Goal: Task Accomplishment & Management: Manage account settings

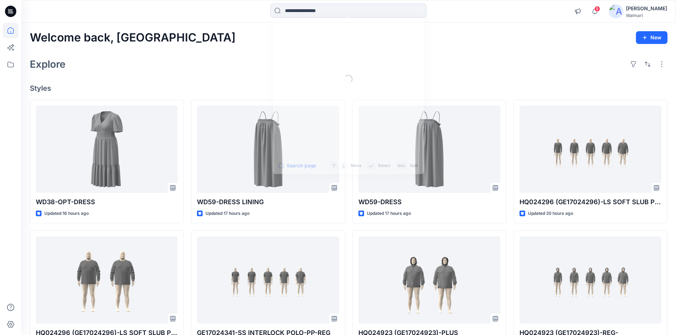
click at [309, 10] on input at bounding box center [349, 11] width 156 height 14
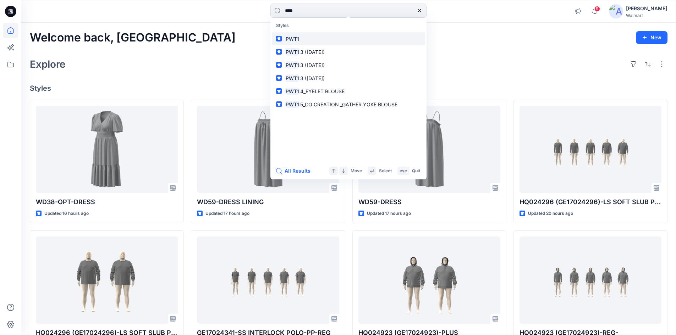
type input "****"
click at [297, 39] on mark "PWT1" at bounding box center [293, 39] width 16 height 8
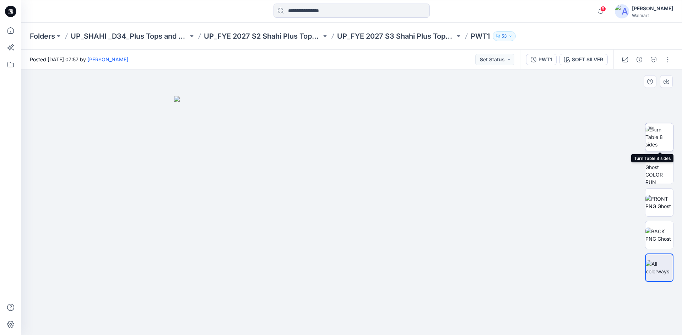
click at [660, 141] on img at bounding box center [659, 137] width 28 height 22
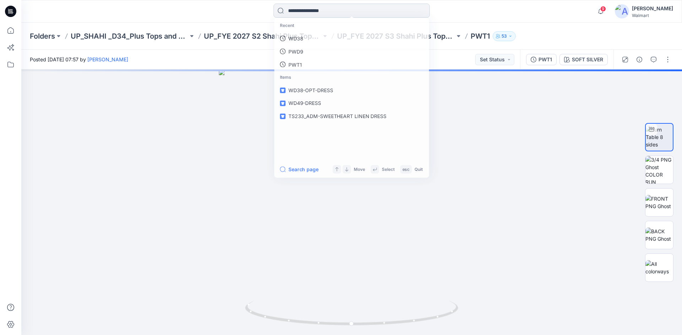
click at [314, 11] on input at bounding box center [351, 11] width 156 height 14
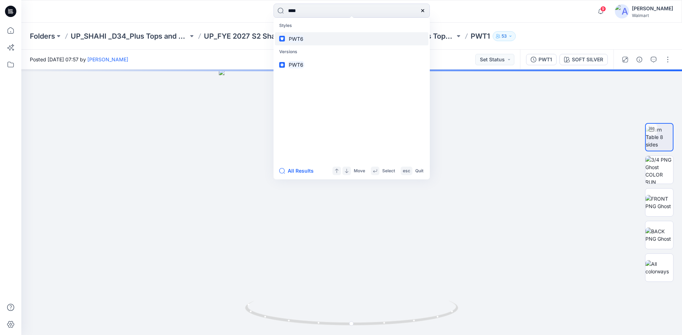
type input "****"
click at [303, 36] on mark "PWT6" at bounding box center [296, 39] width 17 height 8
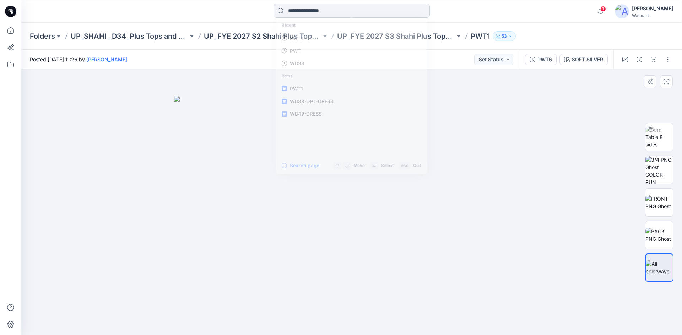
click at [323, 11] on input at bounding box center [351, 11] width 156 height 14
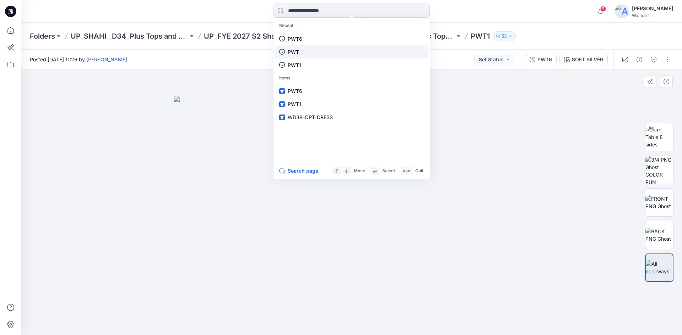
click at [291, 49] on p "PWT" at bounding box center [293, 51] width 11 height 7
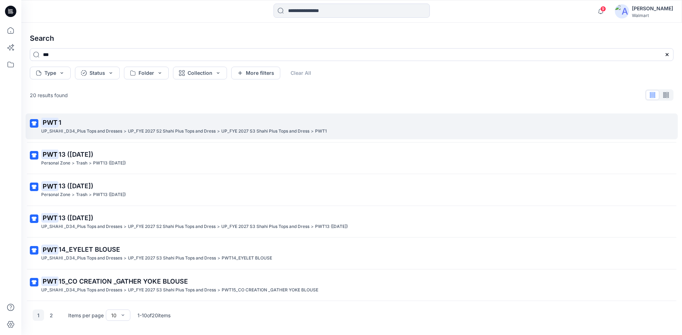
click at [90, 133] on p "UP_SHAHI _D34_Plus Tops and Dresses" at bounding box center [81, 131] width 81 height 7
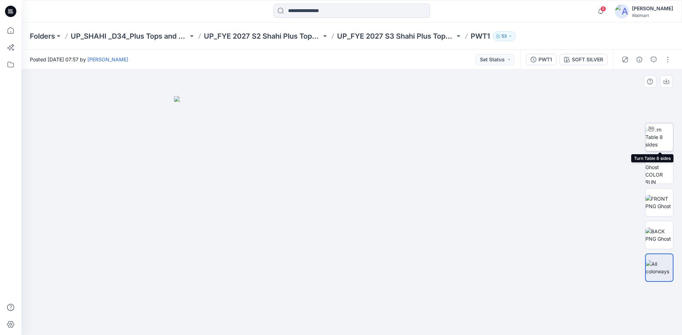
click at [658, 147] on img at bounding box center [659, 137] width 28 height 22
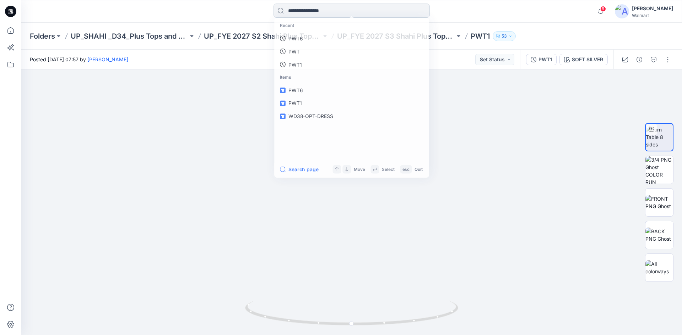
click at [361, 7] on input at bounding box center [351, 11] width 156 height 14
click at [297, 52] on p "PWT6" at bounding box center [295, 51] width 15 height 7
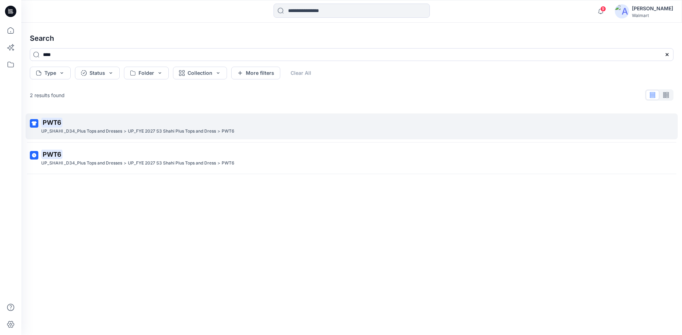
click at [110, 127] on p "PWT6" at bounding box center [350, 123] width 619 height 10
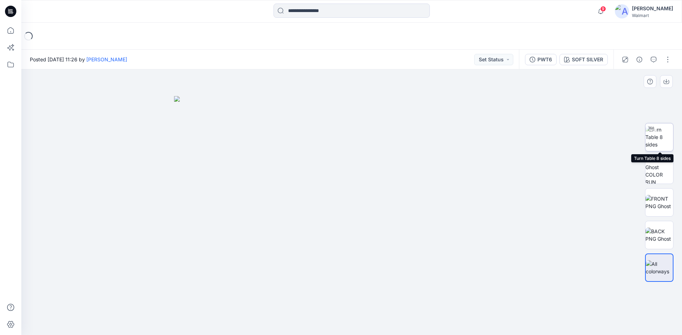
click at [659, 141] on img at bounding box center [659, 137] width 28 height 22
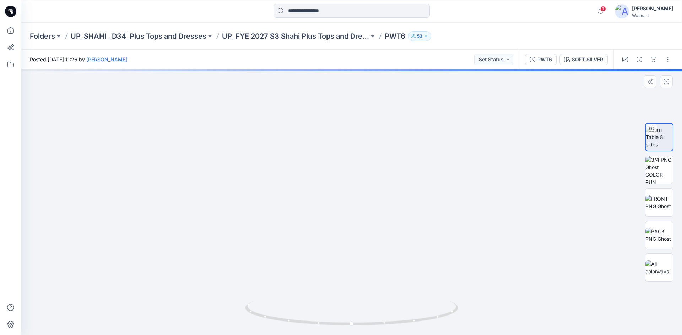
drag, startPoint x: 339, startPoint y: 176, endPoint x: 341, endPoint y: 188, distance: 12.2
drag, startPoint x: 331, startPoint y: 322, endPoint x: 448, endPoint y: 322, distance: 116.8
click at [448, 322] on icon at bounding box center [352, 314] width 215 height 27
drag, startPoint x: 328, startPoint y: 327, endPoint x: 416, endPoint y: 313, distance: 89.9
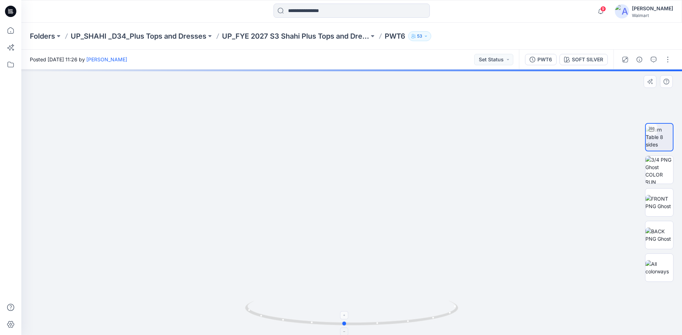
click at [416, 313] on icon at bounding box center [352, 314] width 215 height 27
drag, startPoint x: 13, startPoint y: 11, endPoint x: 3, endPoint y: 12, distance: 10.3
click at [13, 11] on icon at bounding box center [10, 11] width 11 height 11
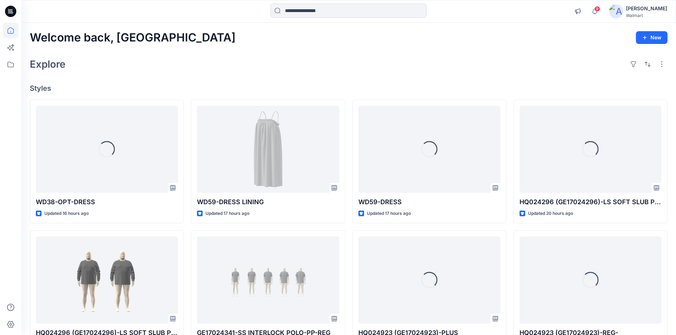
click at [341, 18] on div at bounding box center [349, 12] width 156 height 16
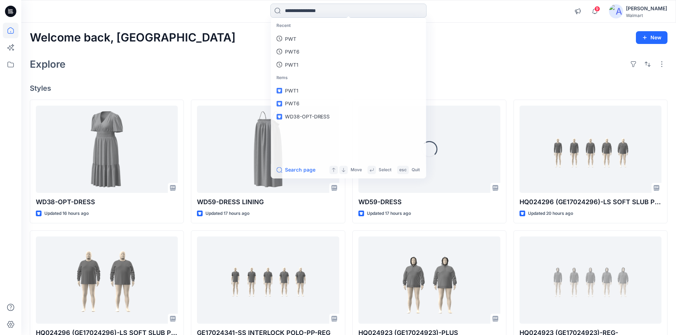
click at [341, 14] on input at bounding box center [349, 11] width 156 height 14
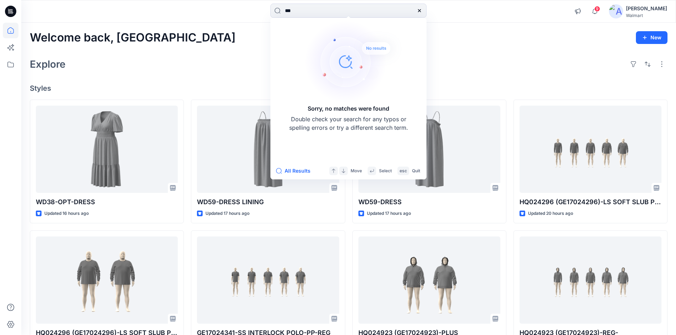
type input "***"
click at [421, 10] on icon at bounding box center [420, 11] width 6 height 6
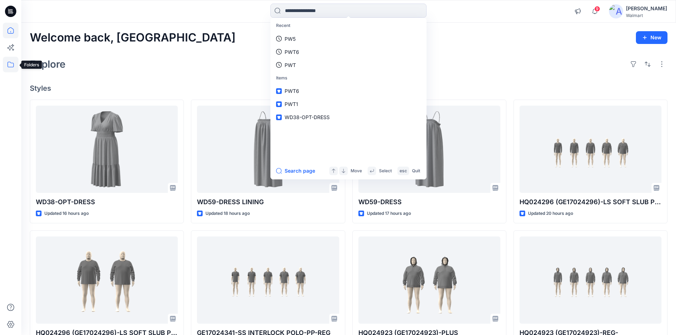
click at [5, 65] on icon at bounding box center [11, 65] width 16 height 16
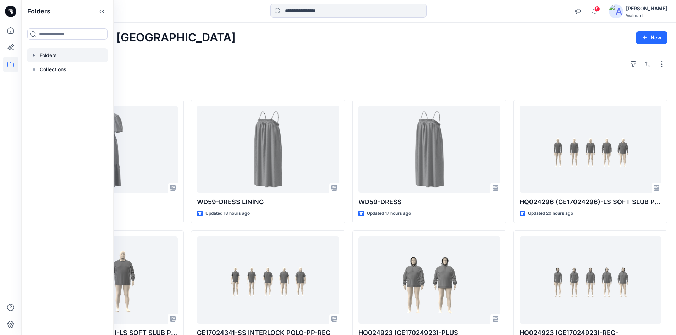
click at [53, 59] on div at bounding box center [67, 55] width 81 height 14
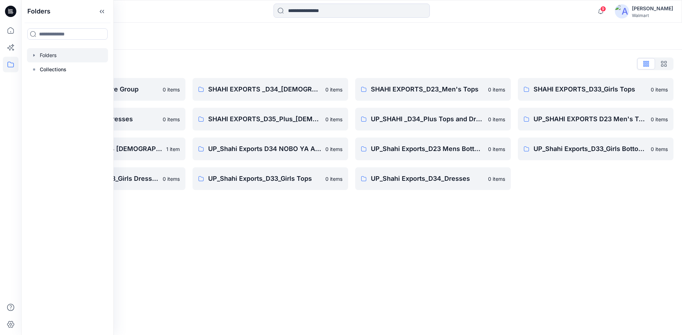
click at [350, 256] on div "Folders Folders List Shahi 3D Sample Share Group 0 items Shahi Exports_D34_Dres…" at bounding box center [351, 179] width 660 height 313
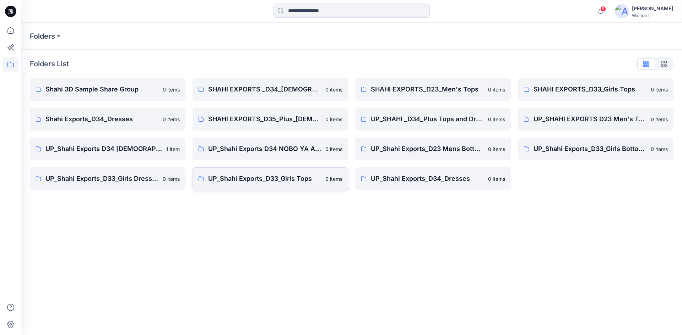
click at [244, 176] on p "UP_Shahi Exports_D33_Girls Tops" at bounding box center [264, 179] width 113 height 10
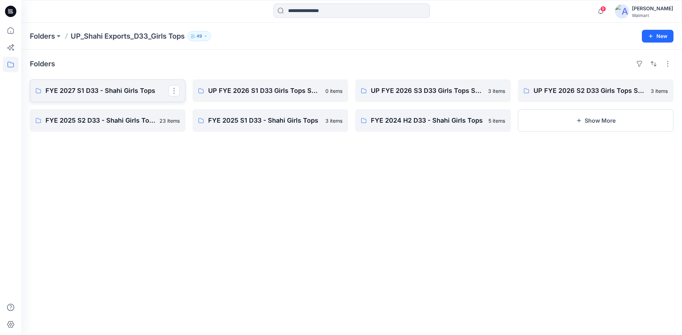
click at [110, 98] on link "FYE 2027 S1 D33 - Shahi Girls Tops" at bounding box center [107, 91] width 155 height 23
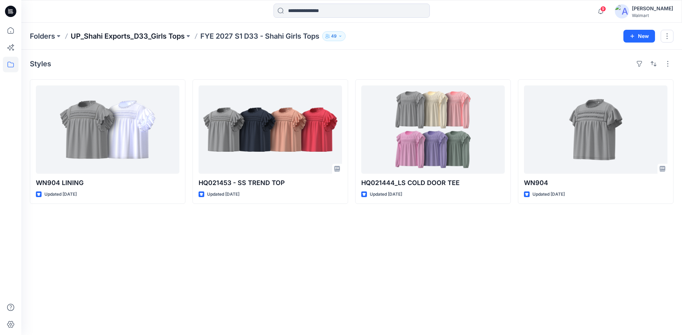
click at [152, 38] on p "UP_Shahi Exports_D33_Girls Tops" at bounding box center [128, 36] width 114 height 10
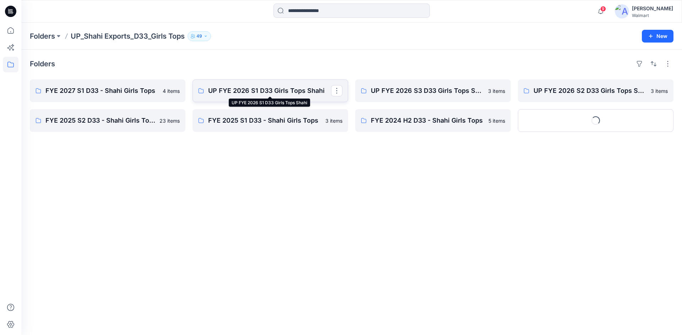
click at [244, 95] on p "UP FYE 2026 S1 D33 Girls Tops Shahi" at bounding box center [269, 91] width 123 height 10
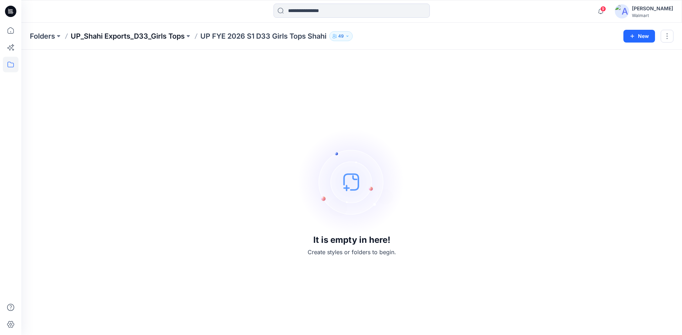
click at [153, 37] on p "UP_Shahi Exports_D33_Girls Tops" at bounding box center [128, 36] width 114 height 10
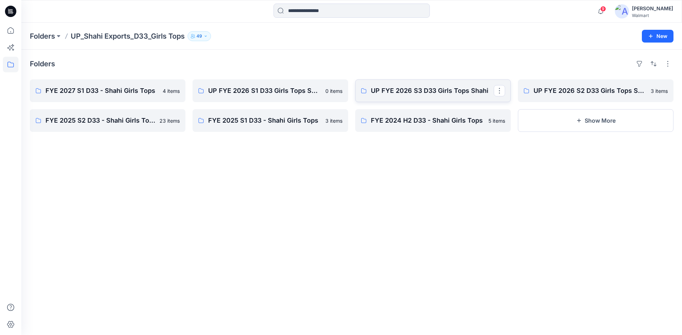
click at [398, 92] on p "UP FYE 2026 S3 D33 Girls Tops Shahi" at bounding box center [432, 91] width 123 height 10
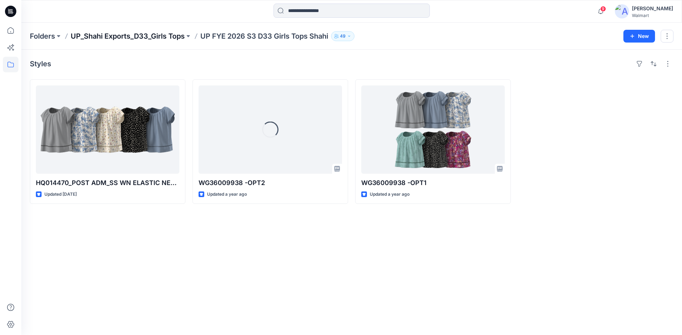
click at [145, 39] on p "UP_Shahi Exports_D33_Girls Tops" at bounding box center [128, 36] width 114 height 10
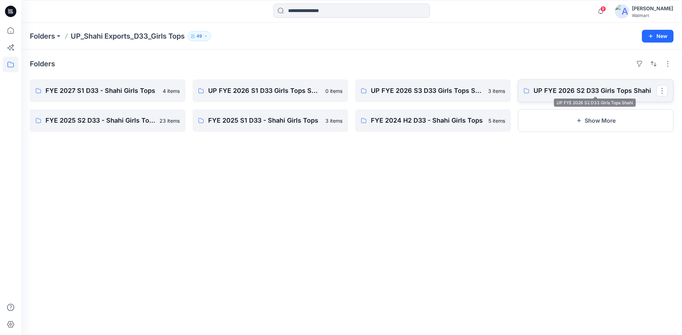
click at [552, 88] on p "UP FYE 2026 S2 D33 Girls Tops Shahi" at bounding box center [594, 91] width 123 height 10
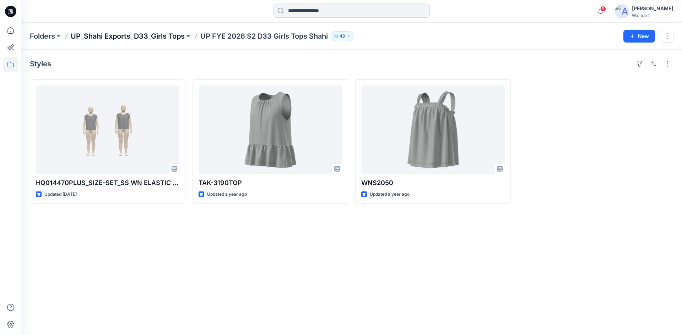
click at [149, 35] on p "UP_Shahi Exports_D33_Girls Tops" at bounding box center [128, 36] width 114 height 10
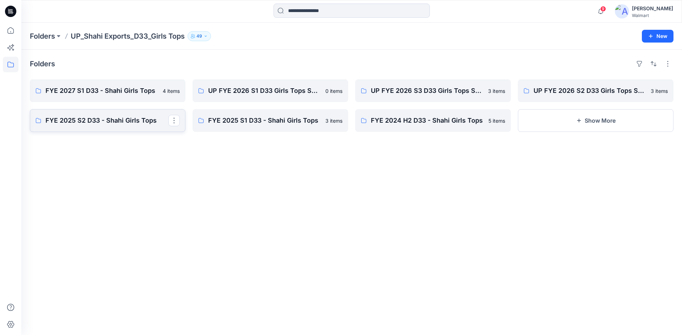
click at [111, 121] on p "FYE 2025 S2 D33 - Shahi Girls Tops" at bounding box center [106, 121] width 123 height 10
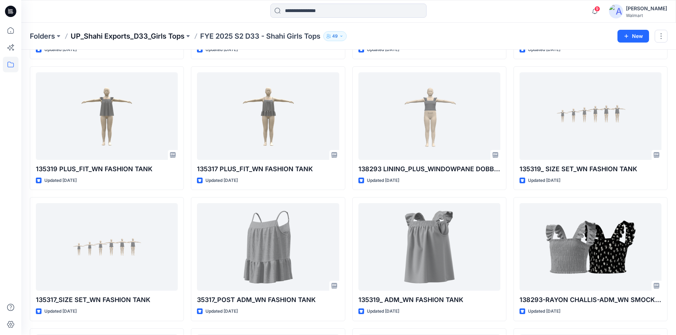
scroll to position [141, 0]
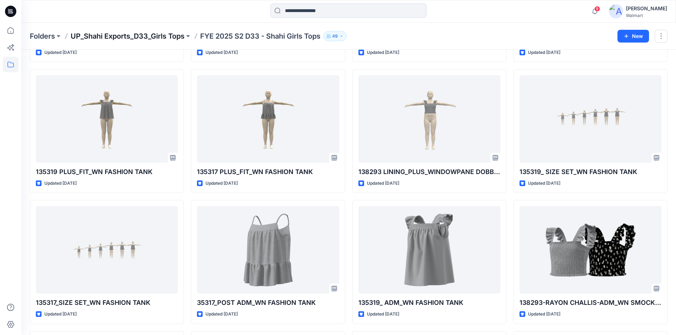
click at [167, 36] on p "UP_Shahi Exports_D33_Girls Tops" at bounding box center [128, 36] width 114 height 10
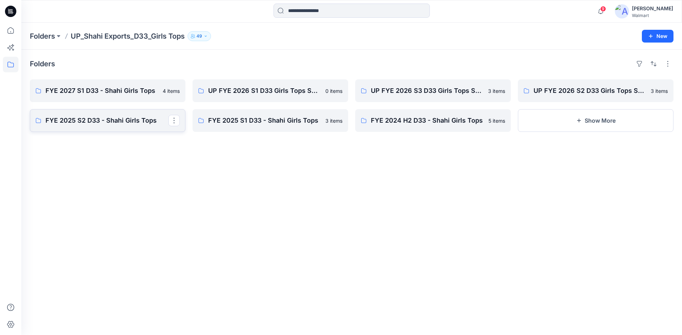
click at [101, 123] on p "FYE 2025 S2 D33 - Shahi Girls Tops" at bounding box center [106, 121] width 123 height 10
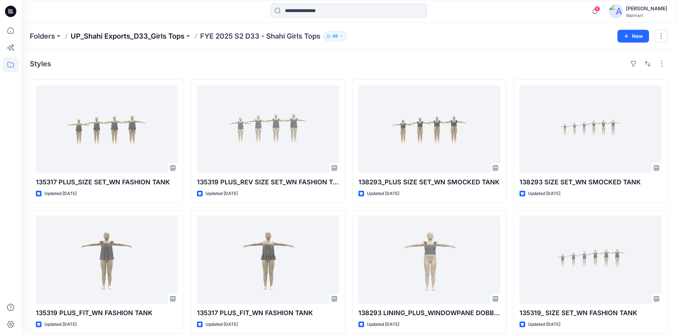
click at [121, 40] on p "UP_Shahi Exports_D33_Girls Tops" at bounding box center [128, 36] width 114 height 10
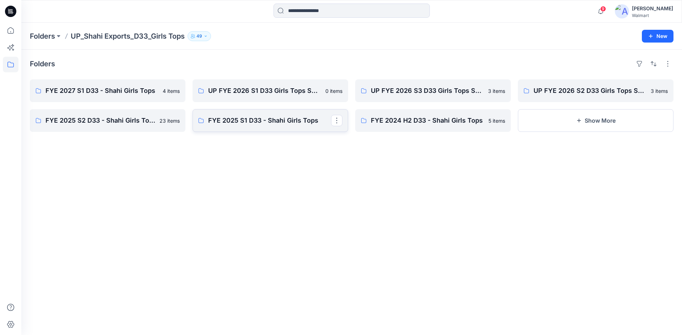
click at [258, 113] on link "FYE 2025 S1 D33 - Shahi Girls Tops" at bounding box center [269, 120] width 155 height 23
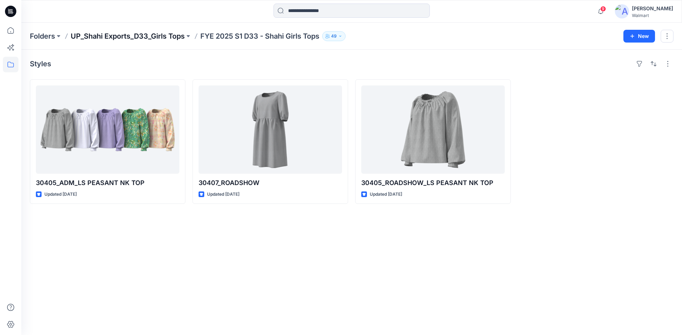
click at [129, 40] on p "UP_Shahi Exports_D33_Girls Tops" at bounding box center [128, 36] width 114 height 10
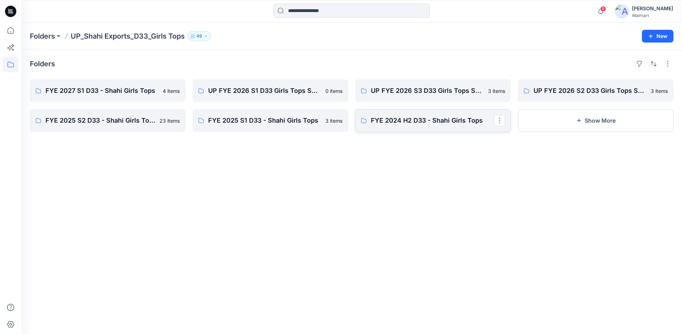
click at [411, 117] on p "FYE 2024 H2 D33 - Shahi Girls Tops" at bounding box center [432, 121] width 123 height 10
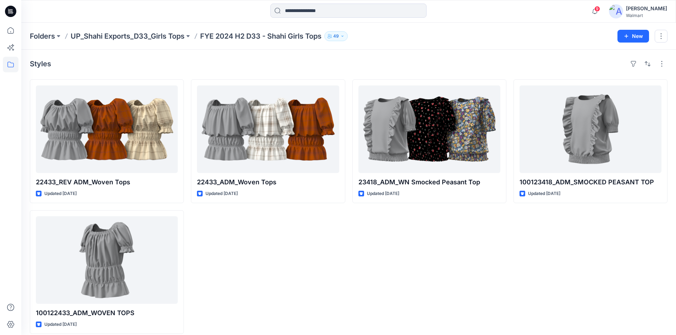
click at [10, 9] on icon at bounding box center [10, 11] width 11 height 11
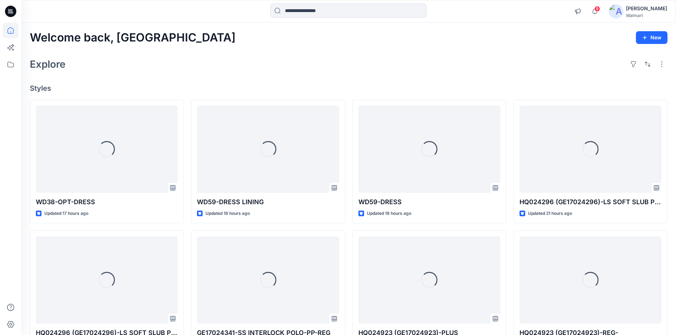
click at [654, 10] on div "[PERSON_NAME]" at bounding box center [646, 8] width 41 height 9
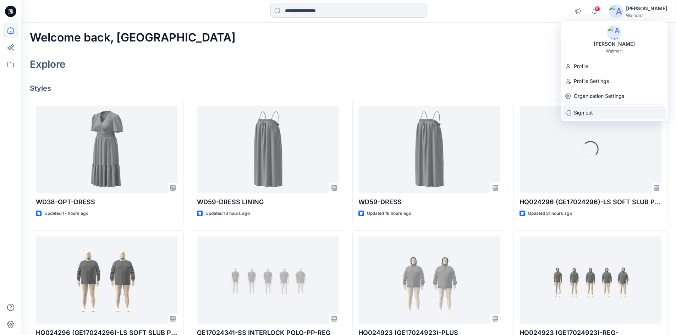
click at [596, 109] on div "Sign out" at bounding box center [615, 112] width 104 height 13
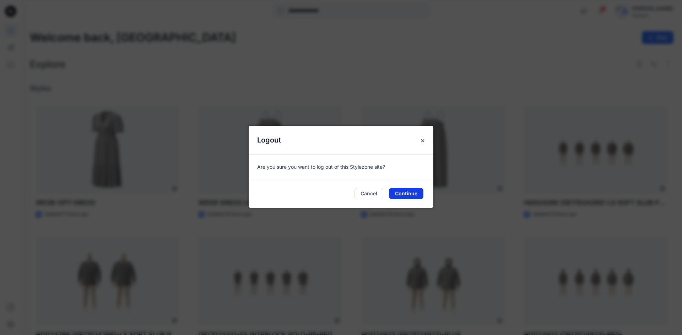
click at [403, 189] on button "Continue" at bounding box center [406, 193] width 34 height 11
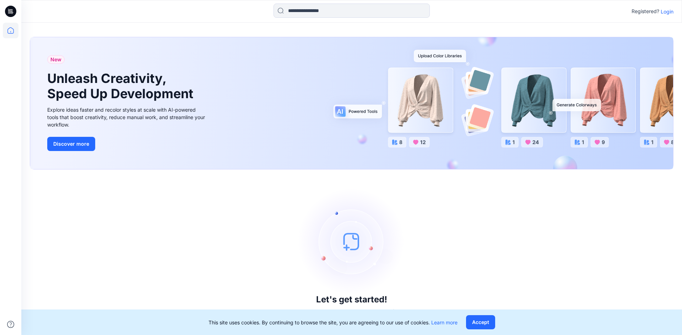
click at [667, 8] on p "Login" at bounding box center [666, 11] width 13 height 7
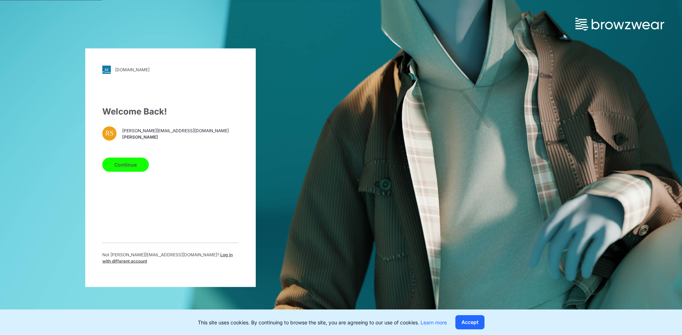
click at [187, 259] on span "Log in with different account" at bounding box center [167, 258] width 130 height 12
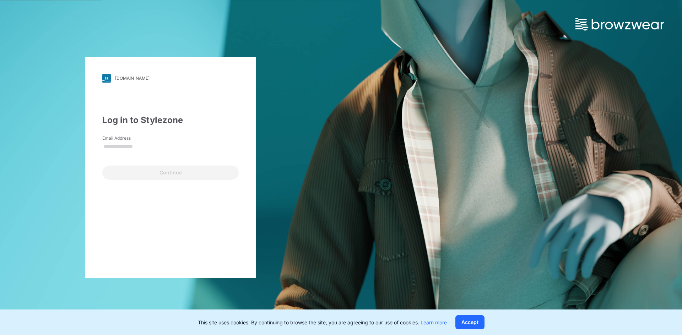
click at [129, 147] on input "Email Address" at bounding box center [170, 147] width 136 height 11
type input "**********"
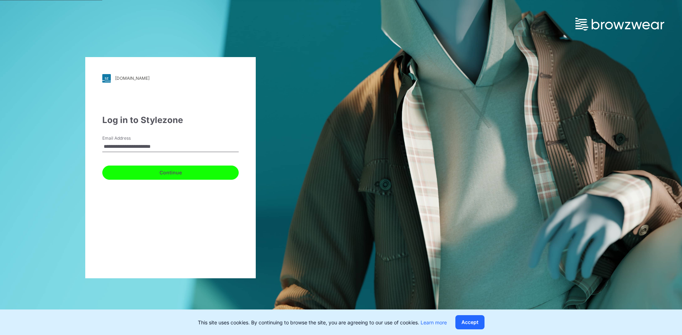
click at [144, 177] on button "Continue" at bounding box center [170, 173] width 136 height 14
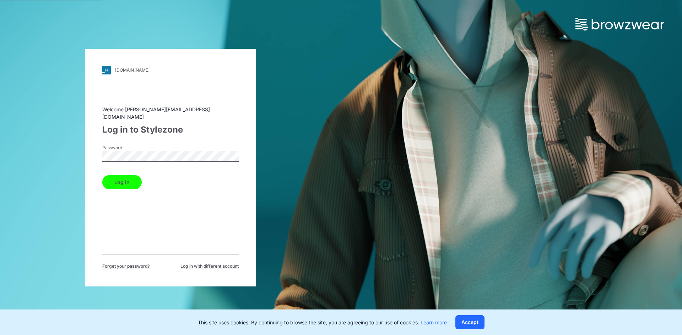
click at [117, 178] on button "Log in" at bounding box center [121, 182] width 39 height 14
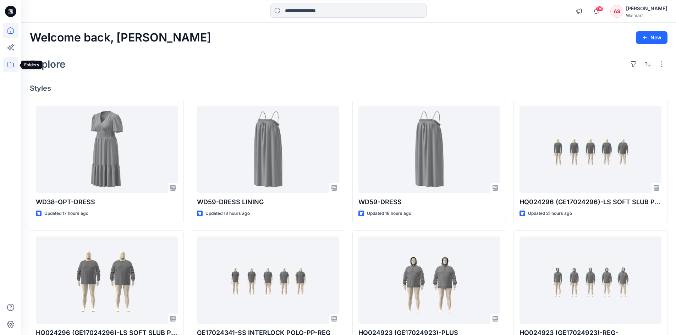
click at [9, 65] on icon at bounding box center [11, 65] width 16 height 16
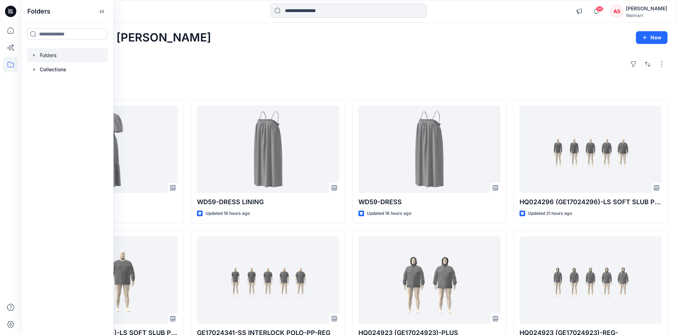
drag, startPoint x: 49, startPoint y: 57, endPoint x: 53, endPoint y: 69, distance: 12.6
click at [49, 58] on div at bounding box center [67, 55] width 81 height 14
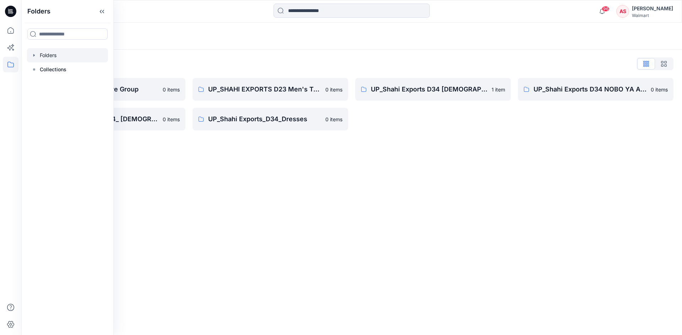
click at [296, 159] on div "Folders Folders List Shahi 3D Sample Share Group 0 items UP_Shahi Exports_D34_ …" at bounding box center [351, 179] width 660 height 313
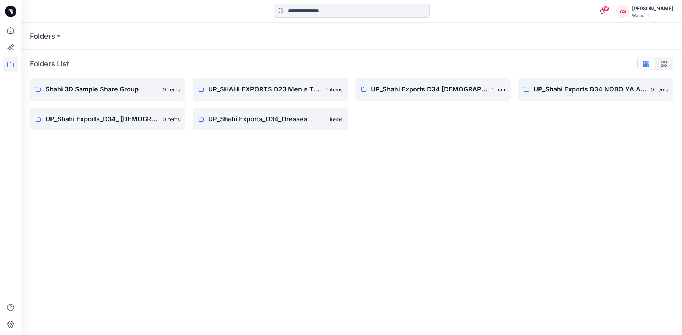
click at [13, 12] on icon at bounding box center [12, 12] width 2 height 0
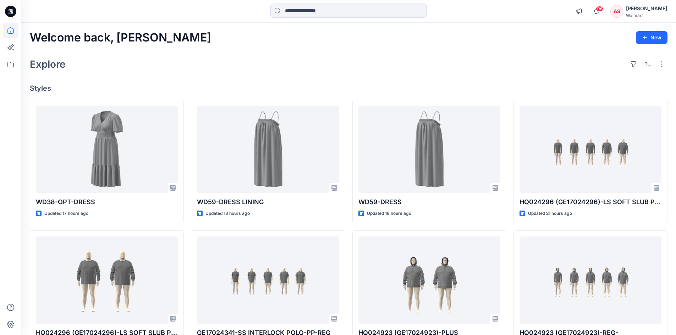
click at [653, 12] on div "Annanya Sharma Walmart" at bounding box center [646, 11] width 41 height 14
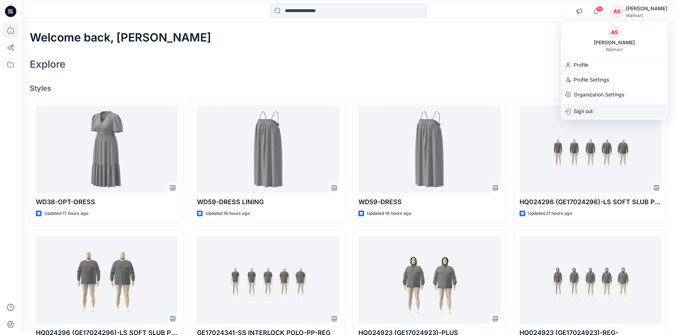
click at [592, 113] on p "Sign out" at bounding box center [583, 111] width 19 height 13
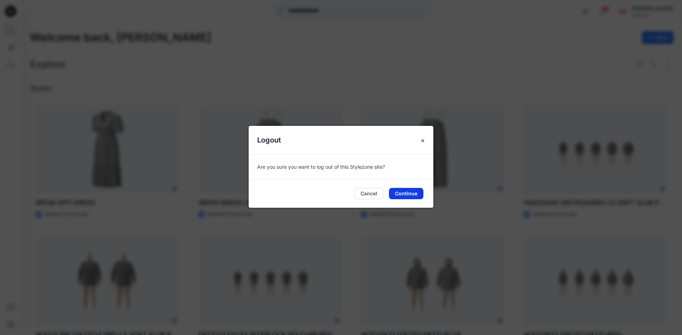
click at [408, 193] on button "Continue" at bounding box center [406, 193] width 34 height 11
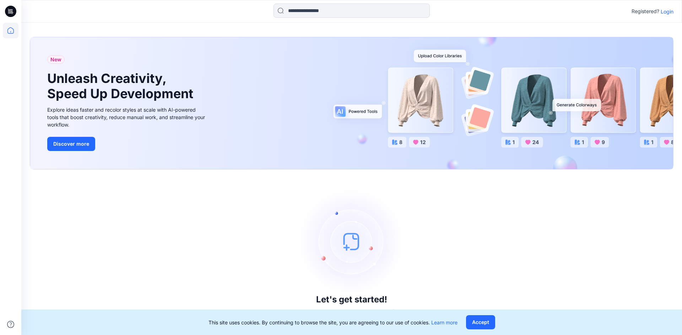
click at [669, 14] on p "Login" at bounding box center [666, 11] width 13 height 7
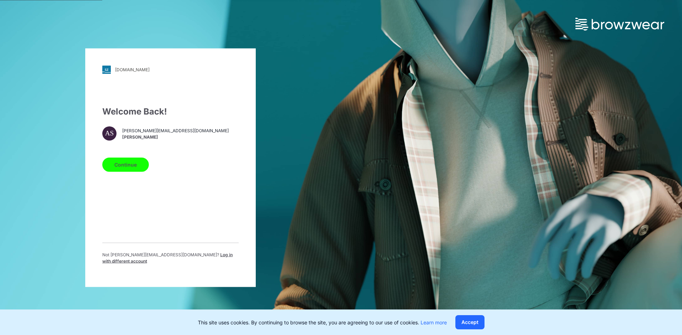
click at [214, 258] on span "Log in with different account" at bounding box center [167, 258] width 130 height 12
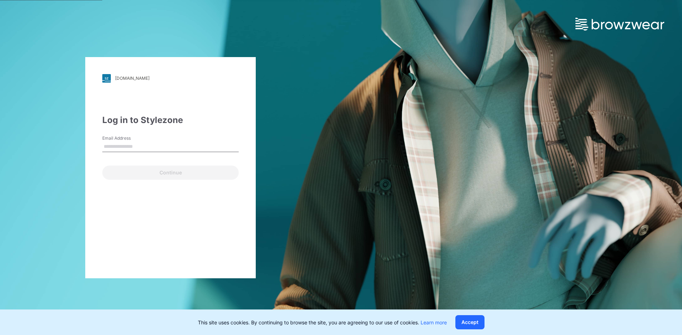
click at [129, 147] on input "Email Address" at bounding box center [170, 147] width 136 height 11
type input "**********"
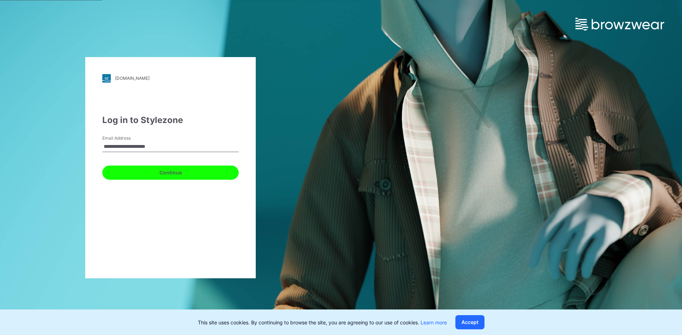
click at [136, 169] on button "Continue" at bounding box center [170, 173] width 136 height 14
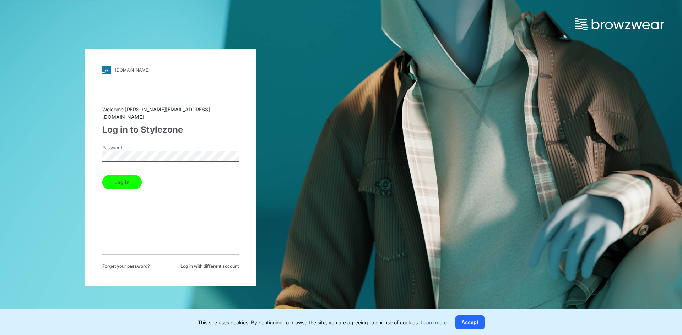
click at [121, 180] on button "Log in" at bounding box center [121, 182] width 39 height 14
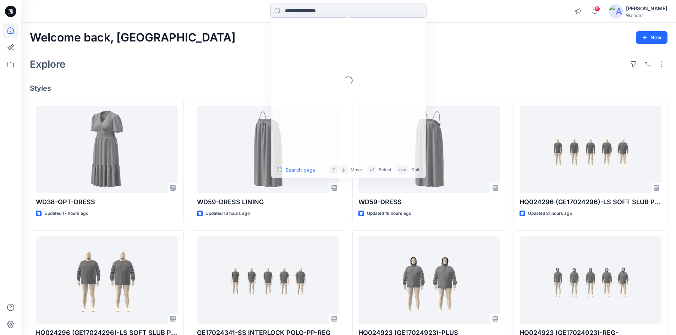
click at [332, 7] on input at bounding box center [349, 11] width 156 height 14
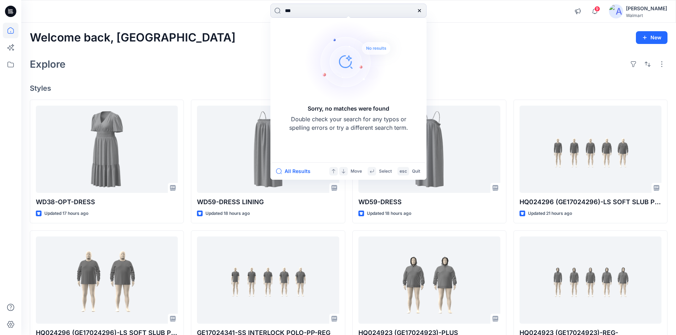
type input "***"
drag, startPoint x: 418, startPoint y: 11, endPoint x: 413, endPoint y: 11, distance: 5.7
click at [418, 11] on icon at bounding box center [420, 11] width 6 height 6
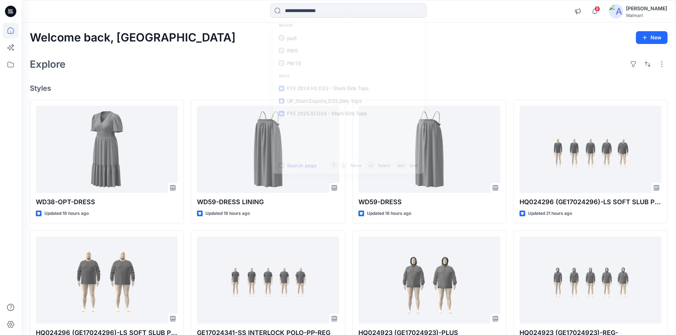
click at [483, 35] on div "Welcome back, Rahul New" at bounding box center [349, 37] width 638 height 13
